Goal: Task Accomplishment & Management: Use online tool/utility

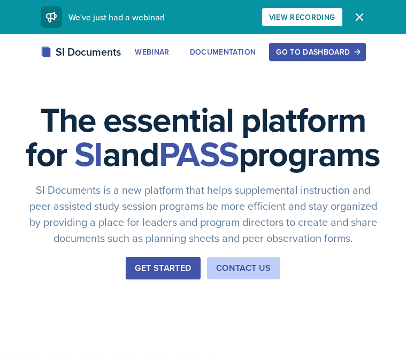
click at [300, 64] on div "SI Documents Webinar Documentation Go to Dashboard Sign Up Go to Dashboard" at bounding box center [203, 64] width 406 height 43
click at [300, 48] on div "Go to Dashboard" at bounding box center [317, 52] width 82 height 9
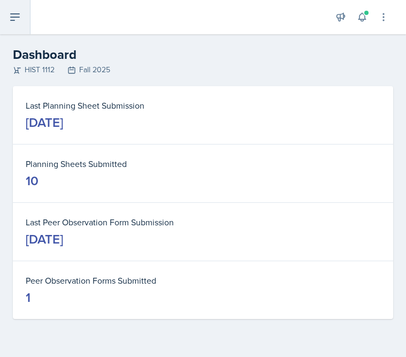
click at [22, 31] on button at bounding box center [15, 17] width 30 height 34
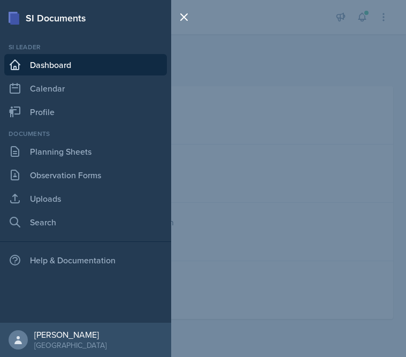
click at [315, 44] on div "SI Documents Si leader Dashboard Calendar Profile Documents Planning Sheets Obs…" at bounding box center [203, 178] width 406 height 357
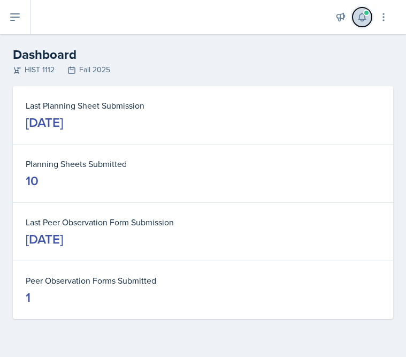
click at [352, 19] on button at bounding box center [361, 16] width 19 height 19
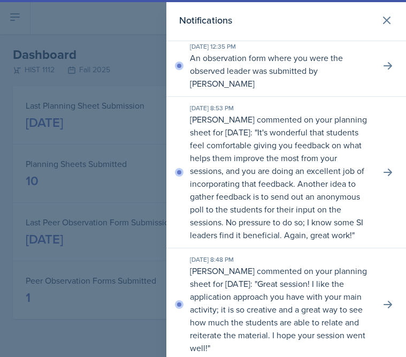
scroll to position [9, 0]
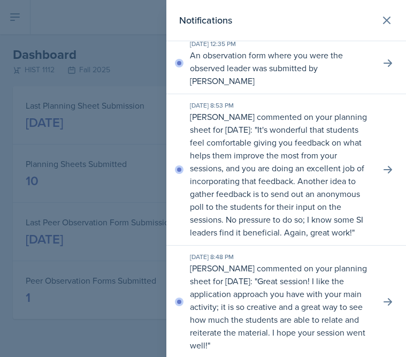
click at [298, 64] on p "An observation form where you were the observed leader was submitted by [PERSON…" at bounding box center [281, 68] width 182 height 38
click at [385, 58] on icon at bounding box center [387, 63] width 11 height 11
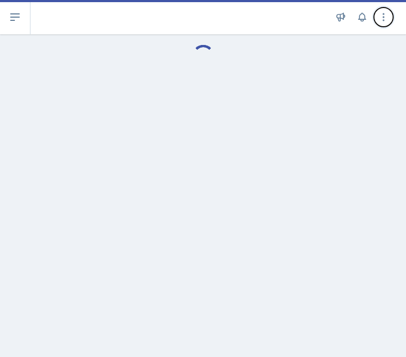
click at [381, 19] on icon at bounding box center [383, 17] width 11 height 11
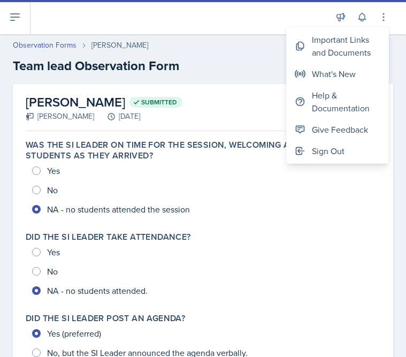
click at [231, 101] on div "[PERSON_NAME] Submitted [PERSON_NAME] [DATE] View Comments Comments Send Share …" at bounding box center [203, 107] width 354 height 47
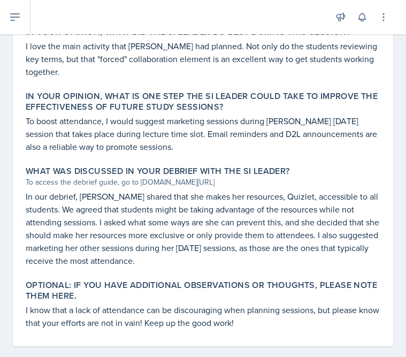
scroll to position [590, 0]
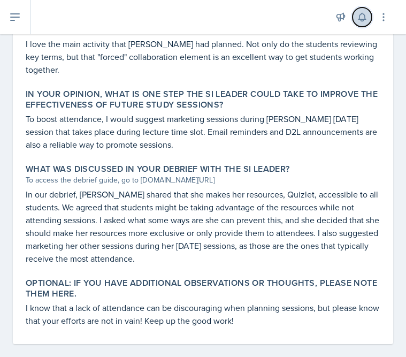
click at [364, 13] on icon at bounding box center [362, 17] width 11 height 11
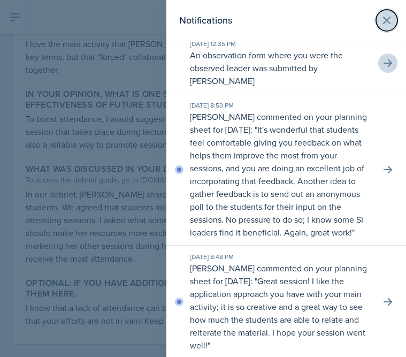
click at [387, 25] on icon at bounding box center [386, 20] width 13 height 13
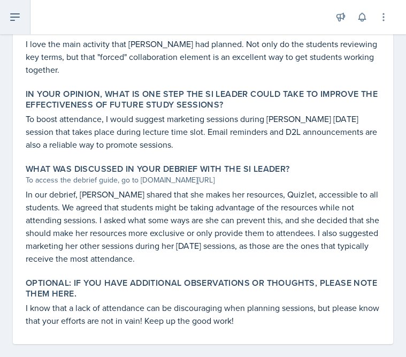
click at [3, 17] on button at bounding box center [15, 17] width 30 height 34
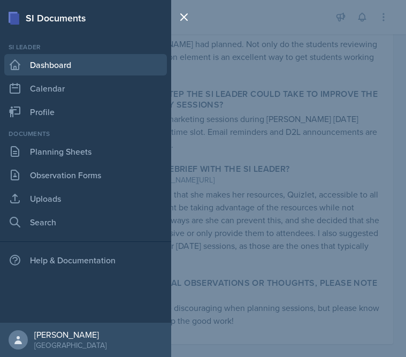
click at [70, 59] on link "Dashboard" at bounding box center [85, 64] width 163 height 21
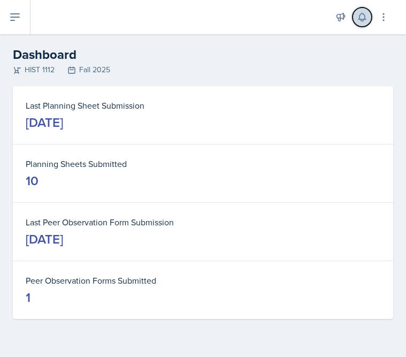
click at [365, 14] on icon at bounding box center [362, 17] width 11 height 11
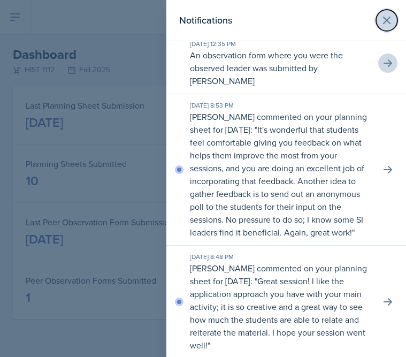
click at [393, 13] on button at bounding box center [386, 20] width 21 height 21
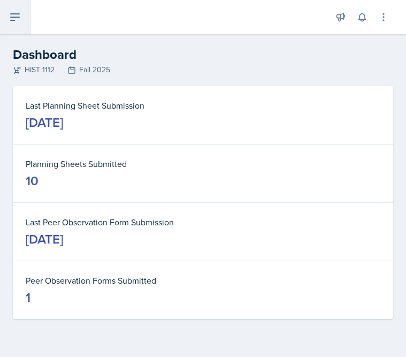
click at [19, 30] on button at bounding box center [15, 17] width 30 height 34
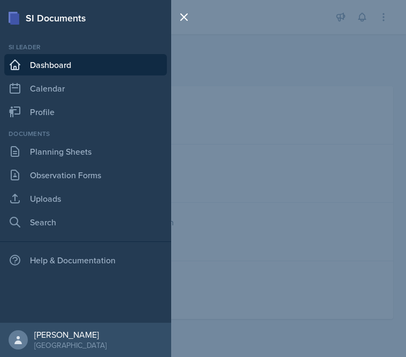
click at [190, 48] on div at bounding box center [186, 178] width 30 height 357
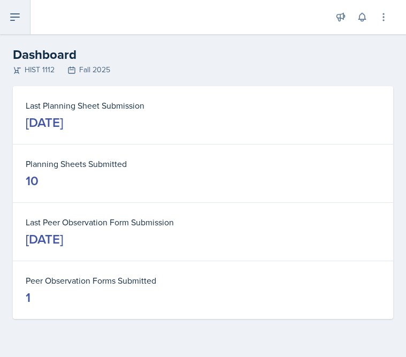
click at [23, 16] on button at bounding box center [15, 17] width 30 height 34
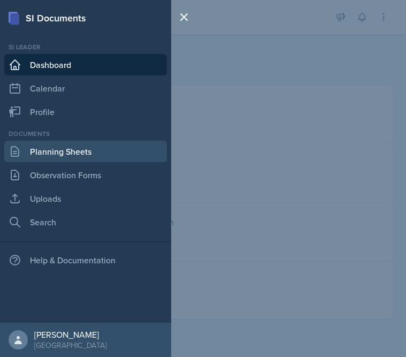
click at [52, 159] on link "Planning Sheets" at bounding box center [85, 151] width 163 height 21
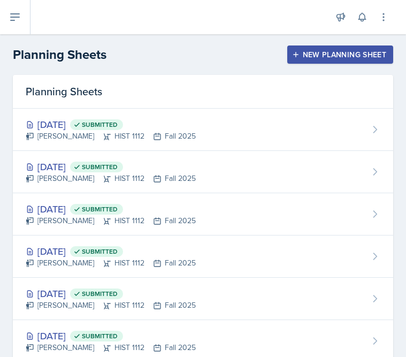
click at [326, 43] on header "Planning Sheets New Planning Sheet" at bounding box center [203, 54] width 406 height 41
click at [325, 53] on div "New Planning Sheet" at bounding box center [340, 54] width 92 height 9
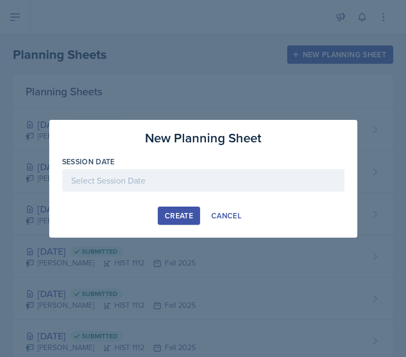
click at [196, 179] on div at bounding box center [203, 180] width 282 height 22
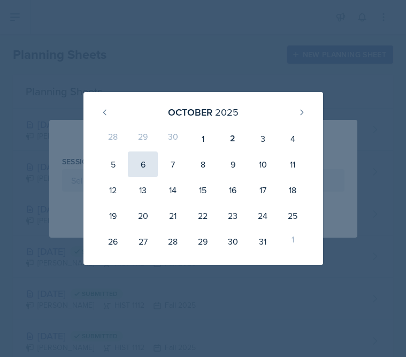
click at [141, 166] on div "6" at bounding box center [143, 164] width 30 height 26
type input "[DATE]"
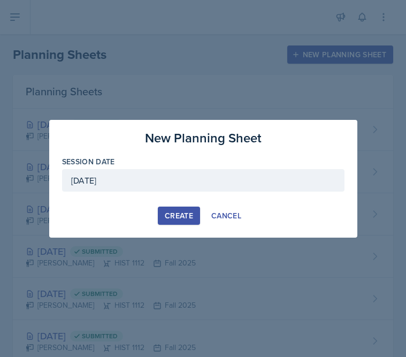
click at [181, 212] on div "Create" at bounding box center [179, 215] width 28 height 9
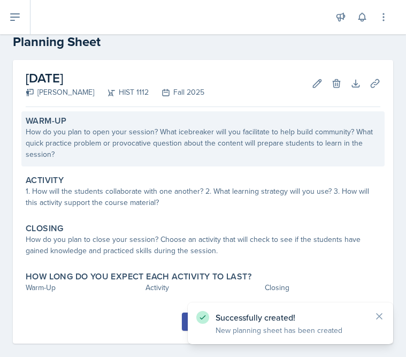
scroll to position [29, 0]
